Goal: Transaction & Acquisition: Purchase product/service

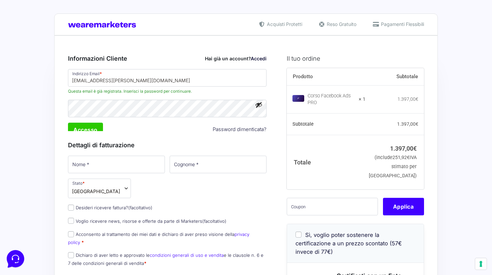
click at [259, 58] on link "Accedi" at bounding box center [259, 59] width 16 height 6
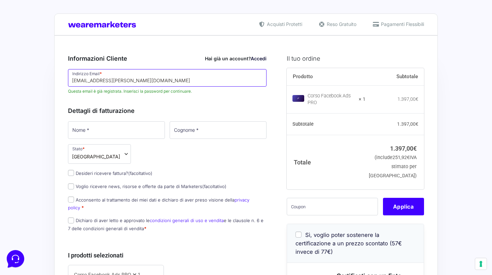
click at [207, 79] on input "[EMAIL_ADDRESS][DOMAIN_NAME]" at bounding box center [167, 78] width 199 height 18
click at [256, 60] on link "Accedi" at bounding box center [259, 59] width 16 height 6
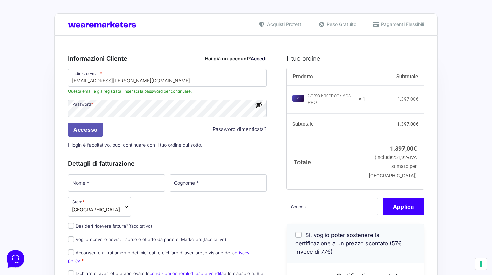
click at [92, 127] on input "Accesso" at bounding box center [85, 130] width 35 height 14
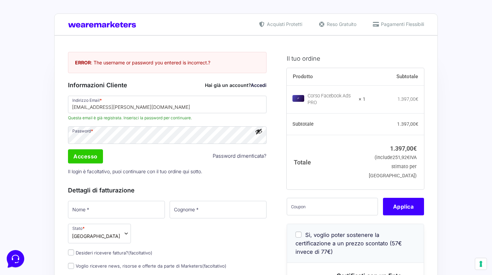
click at [259, 132] on button "Mostra password" at bounding box center [258, 131] width 7 height 7
click at [214, 118] on span "Questa email è già registrata. Inserisci la password per continuare." at bounding box center [167, 118] width 199 height 6
click at [84, 158] on input "Accesso" at bounding box center [85, 156] width 35 height 14
click at [93, 155] on input "Accesso" at bounding box center [85, 156] width 35 height 14
click at [260, 132] on button "Nascondi password" at bounding box center [258, 131] width 7 height 7
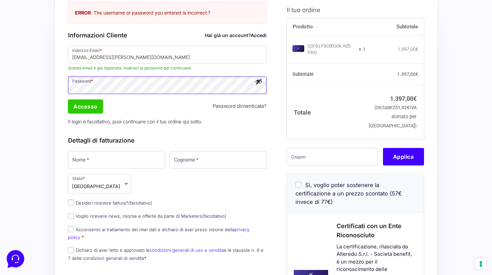
scroll to position [46, 0]
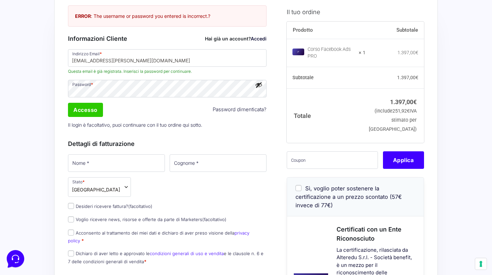
click at [257, 87] on button "Mostra password" at bounding box center [258, 84] width 7 height 7
click at [263, 72] on span "Questa email è già registrata. Inserisci la password per continuare." at bounding box center [167, 71] width 199 height 6
click at [89, 115] on input "Accesso" at bounding box center [85, 110] width 35 height 14
click at [83, 109] on input "Accesso" at bounding box center [85, 110] width 35 height 14
click at [262, 40] on link "Accedi" at bounding box center [259, 39] width 16 height 6
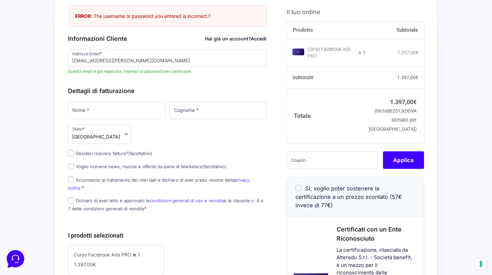
click at [262, 40] on link "Accedi" at bounding box center [259, 39] width 16 height 6
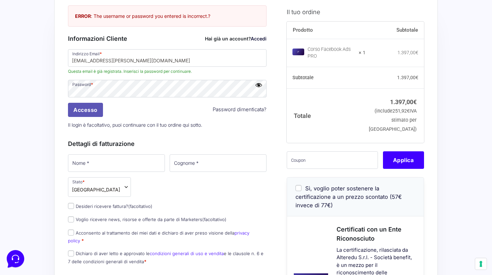
click at [77, 108] on input "Accesso" at bounding box center [85, 110] width 35 height 14
click at [219, 110] on link "Password dimenticata?" at bounding box center [240, 110] width 54 height 8
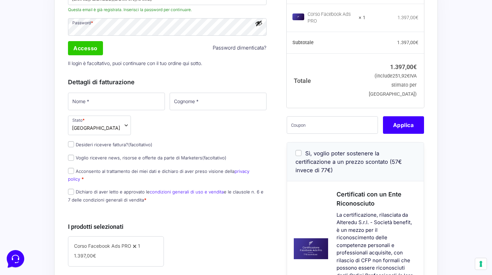
scroll to position [106, 0]
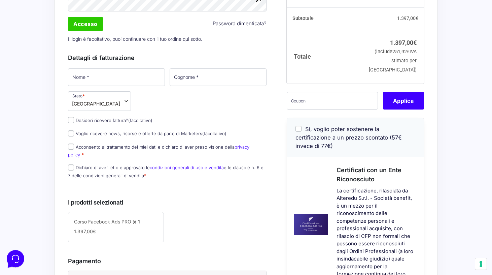
click at [298, 132] on input "Sì, voglio poter sostenere la certificazione a un prezzo scontato (57€ invece d…" at bounding box center [299, 129] width 6 height 6
checkbox input "true"
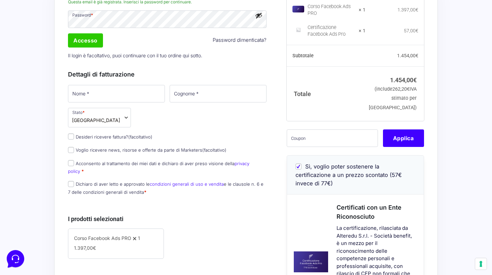
scroll to position [73, 0]
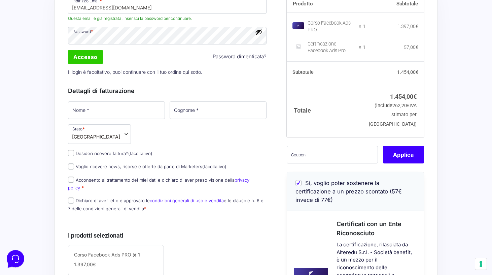
click at [299, 186] on input "Sì, voglio poter sostenere la certificazione a un prezzo scontato (57€ invece d…" at bounding box center [299, 183] width 6 height 6
checkbox input "false"
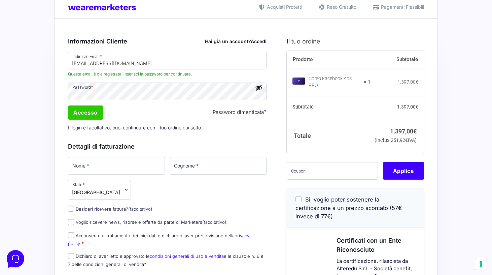
scroll to position [0, 0]
